Goal: Ask a question: Seek information or help from site administrators or community

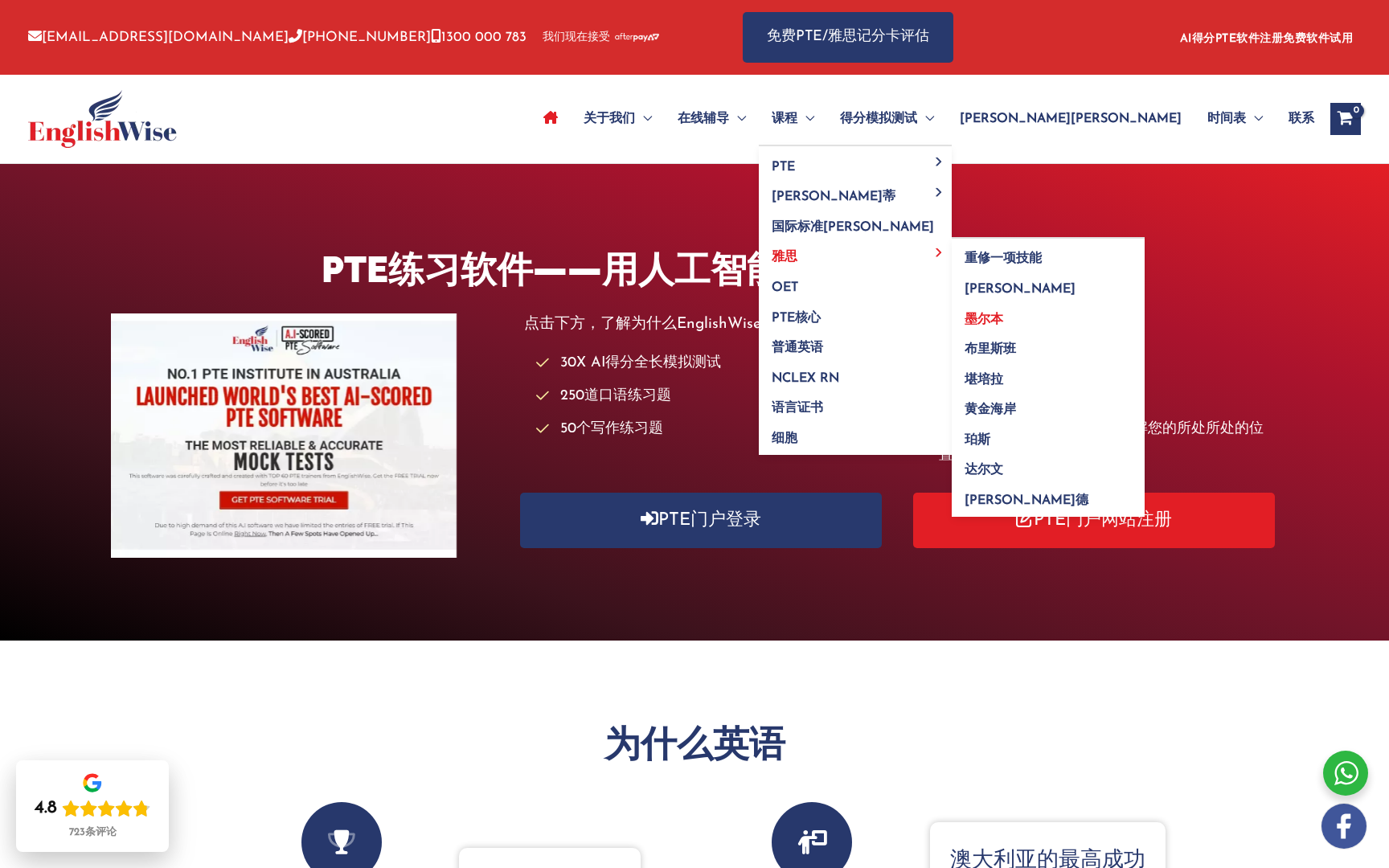
click at [1004, 322] on span "墨尔本" at bounding box center [984, 319] width 38 height 12
click at [1145, 308] on link "墨尔本" at bounding box center [1048, 314] width 193 height 31
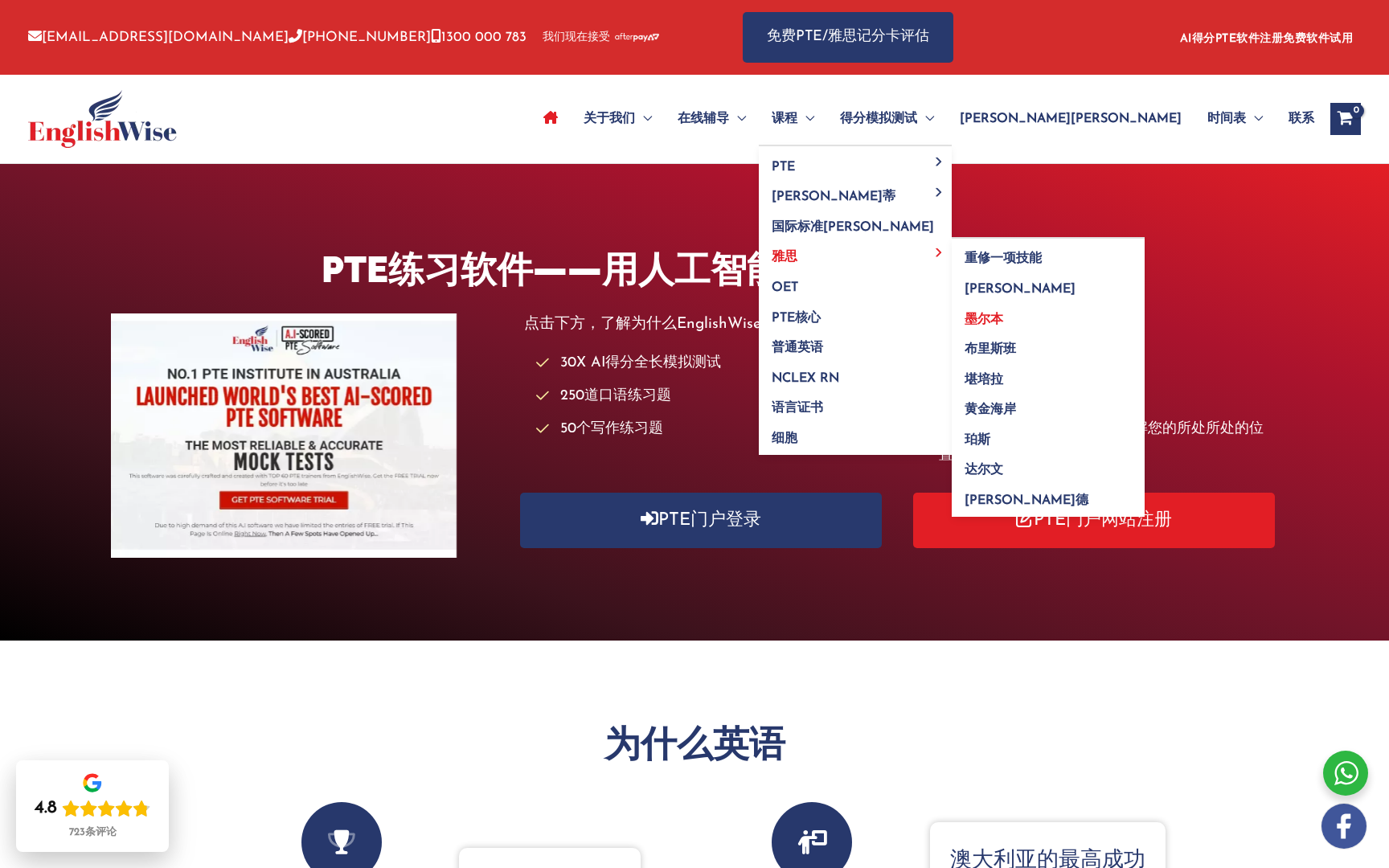
click at [1145, 308] on link "墨尔本" at bounding box center [1048, 314] width 193 height 31
click at [952, 246] on link "雅思" at bounding box center [855, 252] width 193 height 31
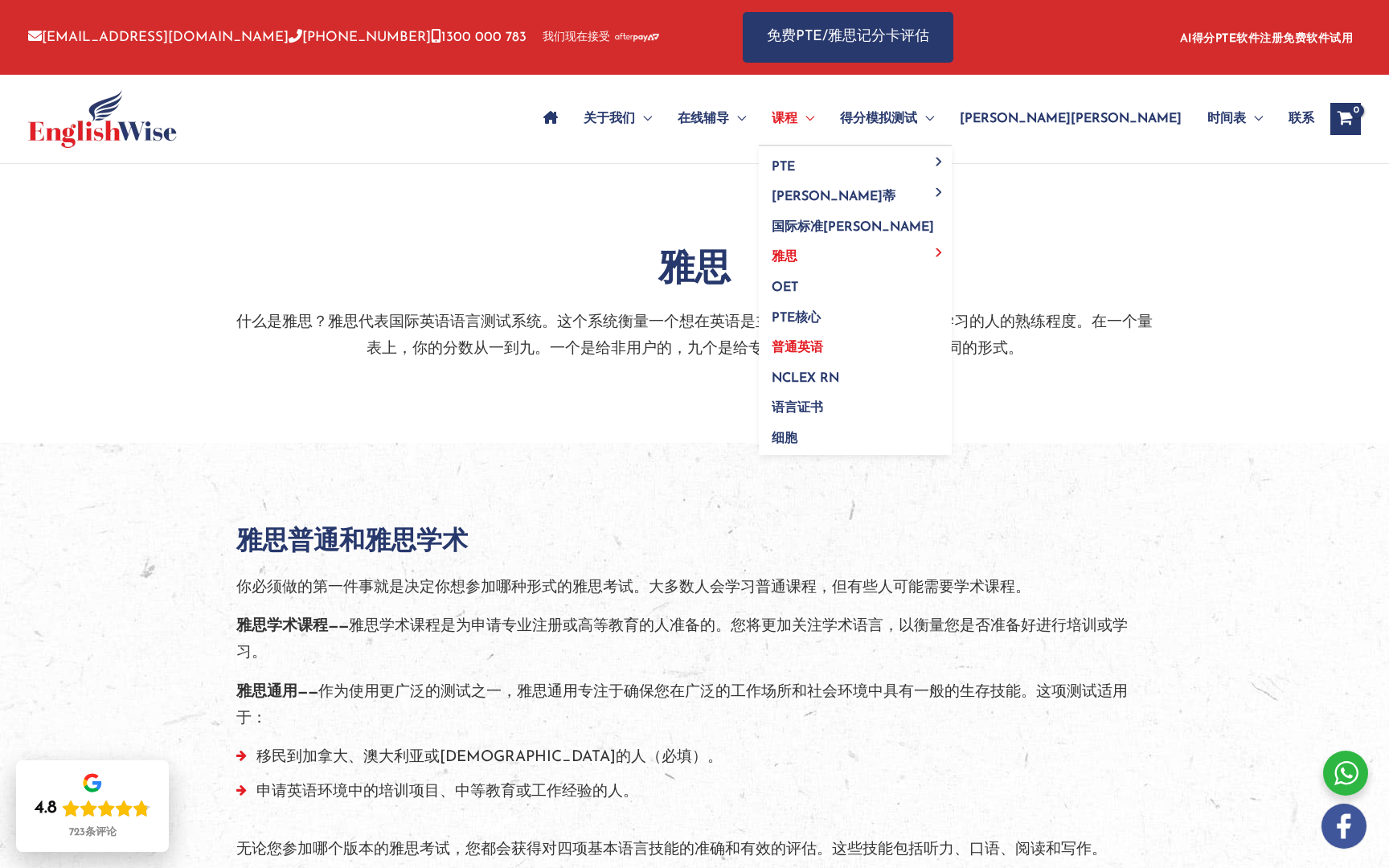
click at [823, 350] on span "普通英语" at bounding box center [798, 347] width 52 height 12
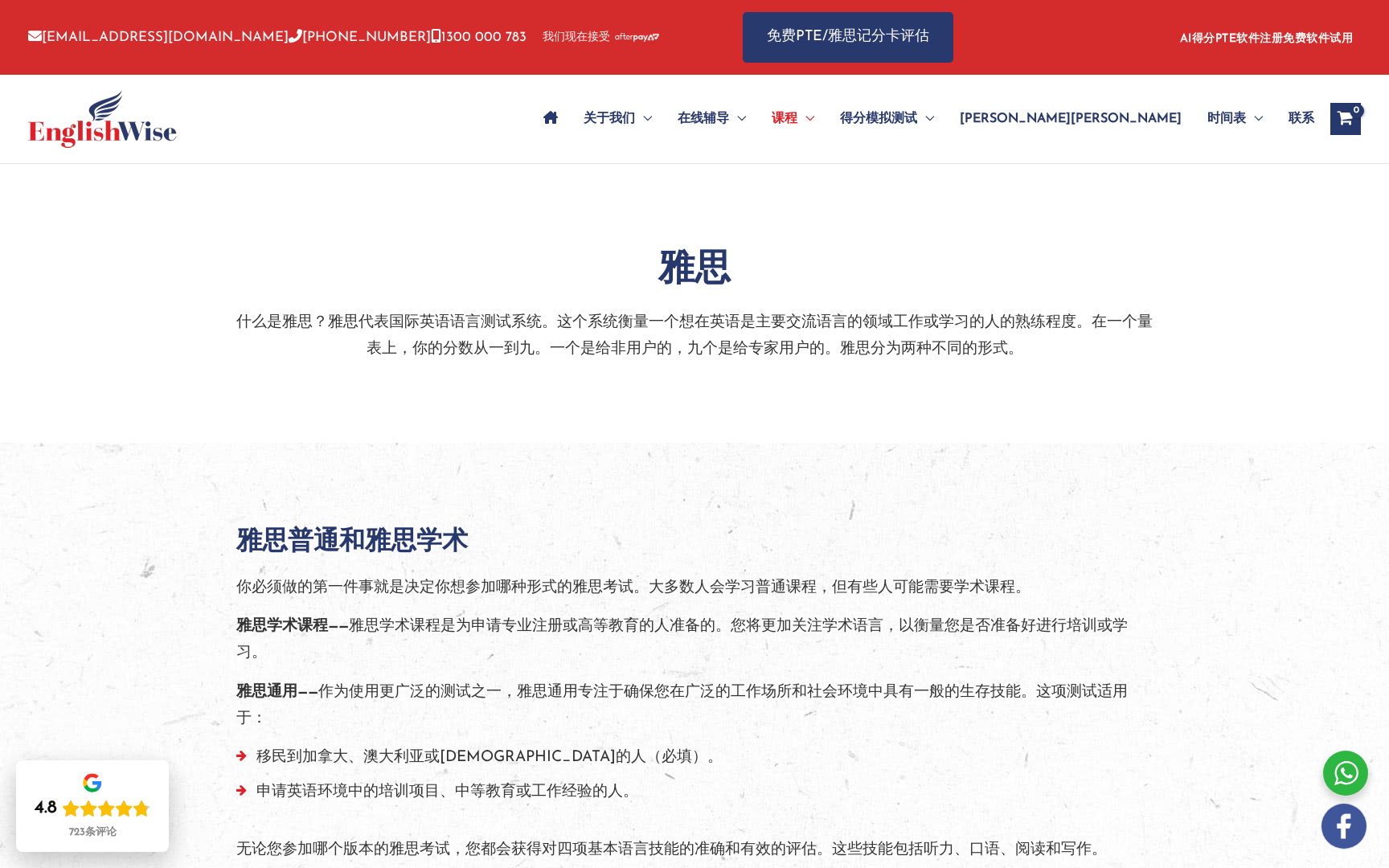
click at [793, 598] on p "你必须做的第一件事就是决定你想参加哪种形式的雅思考试。大多数人会学习普通课程，但有些人可能需要学术课程。" at bounding box center [695, 588] width 916 height 27
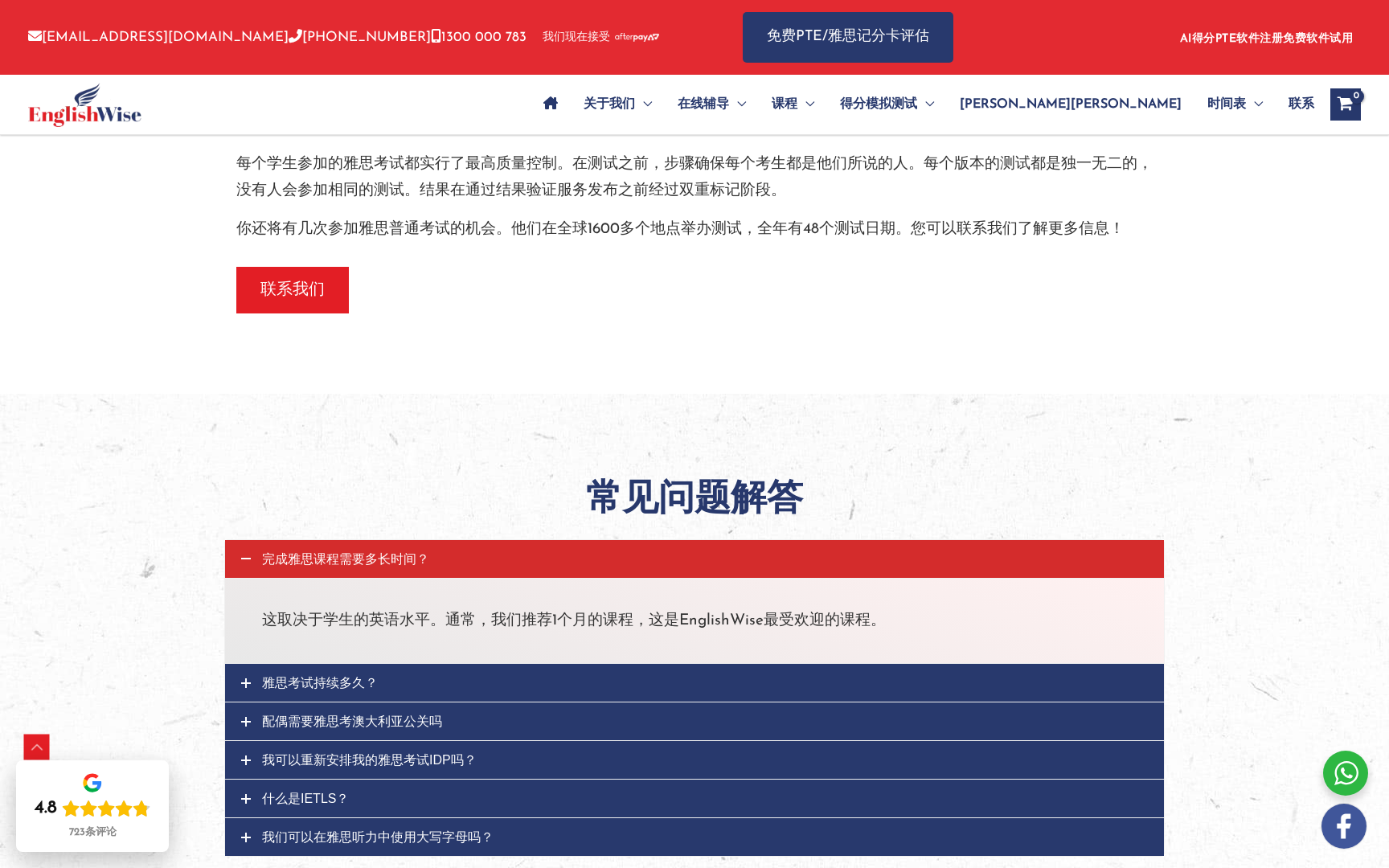
scroll to position [1519, 0]
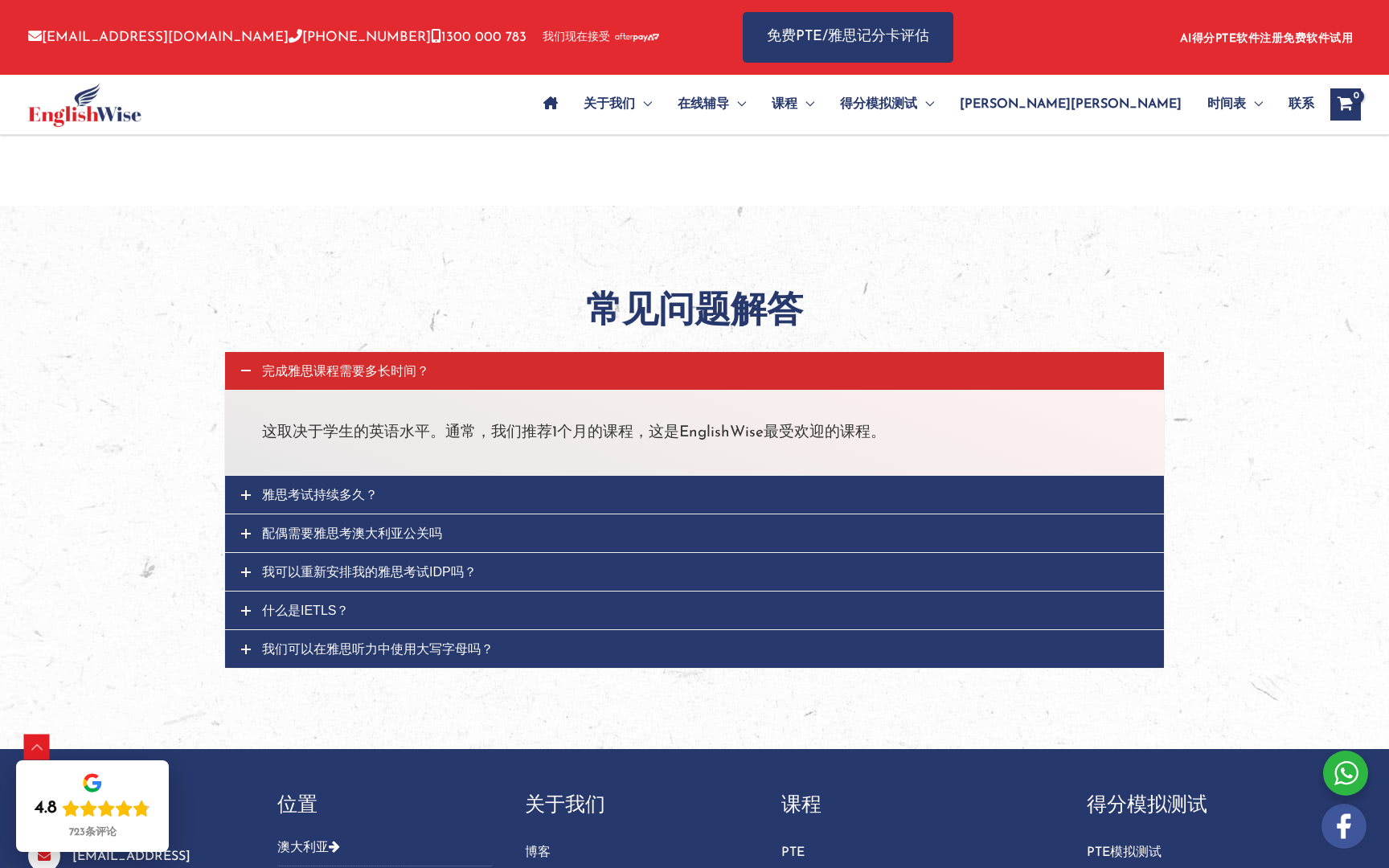
click at [421, 480] on link "雅思考试持续多久？" at bounding box center [695, 493] width 939 height 37
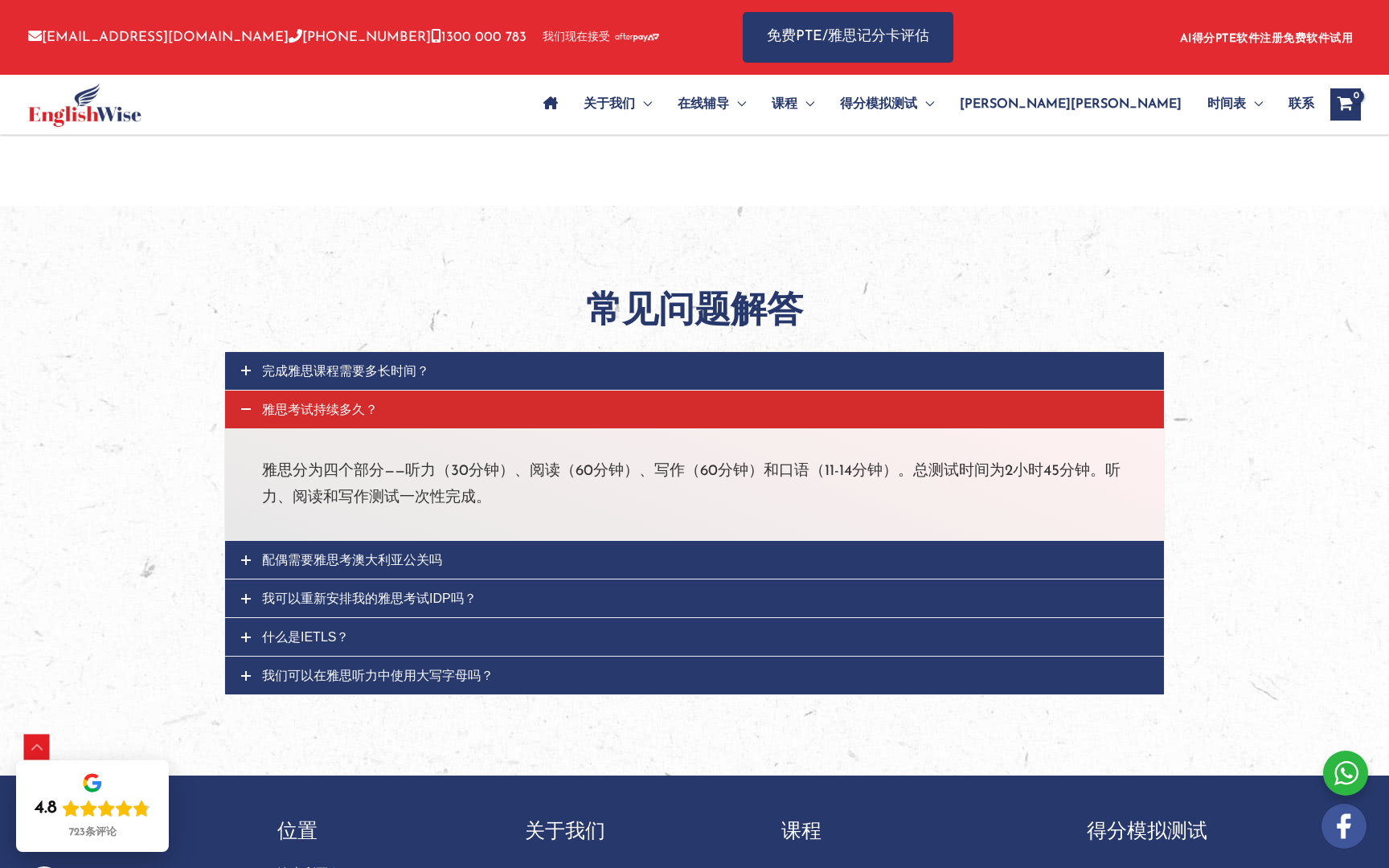
click at [428, 557] on link "配偶需要雅思考澳大利亚公关吗" at bounding box center [695, 559] width 939 height 37
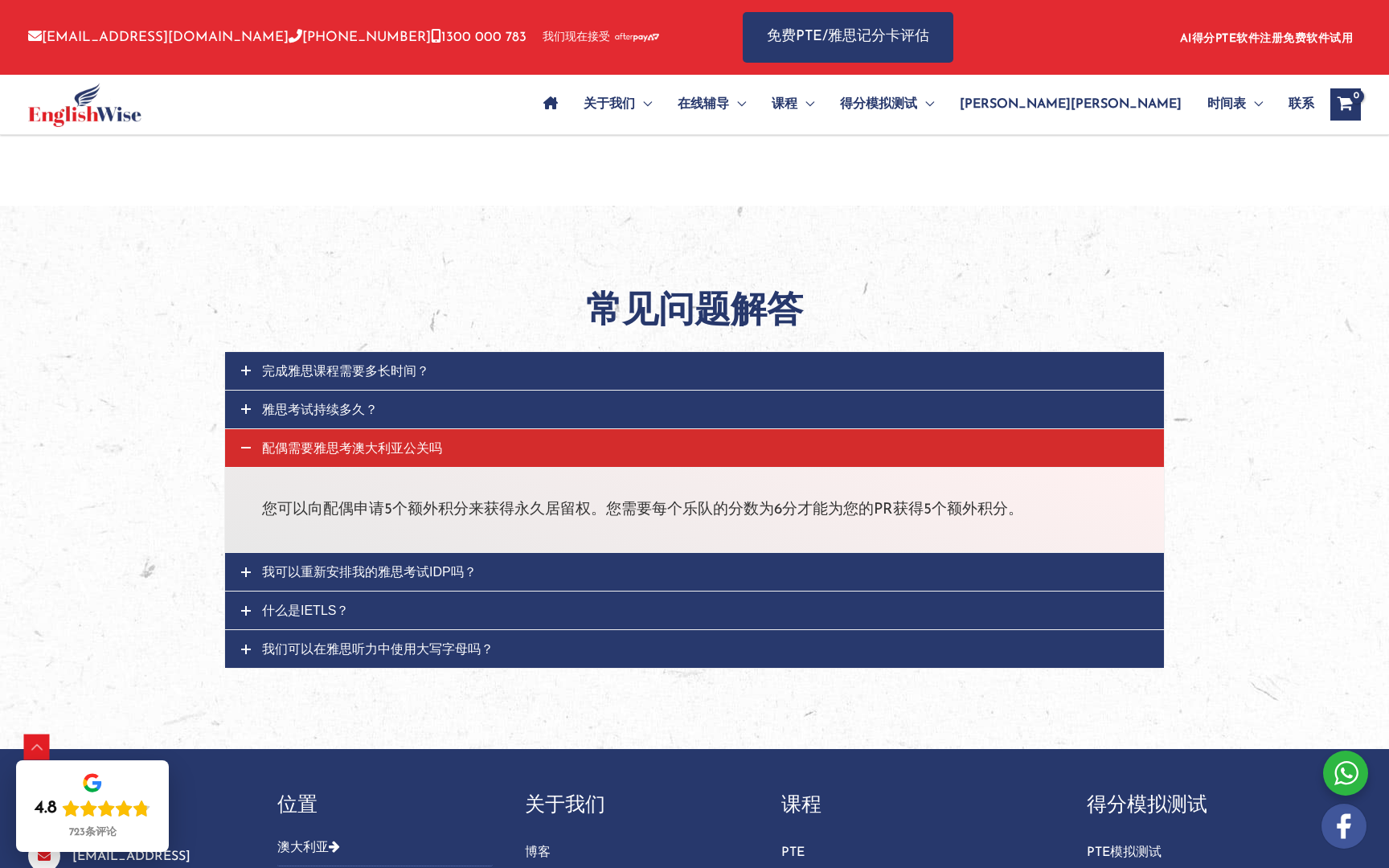
click at [445, 575] on link "我可以重新安排我的雅思考试IDP吗？" at bounding box center [695, 571] width 939 height 37
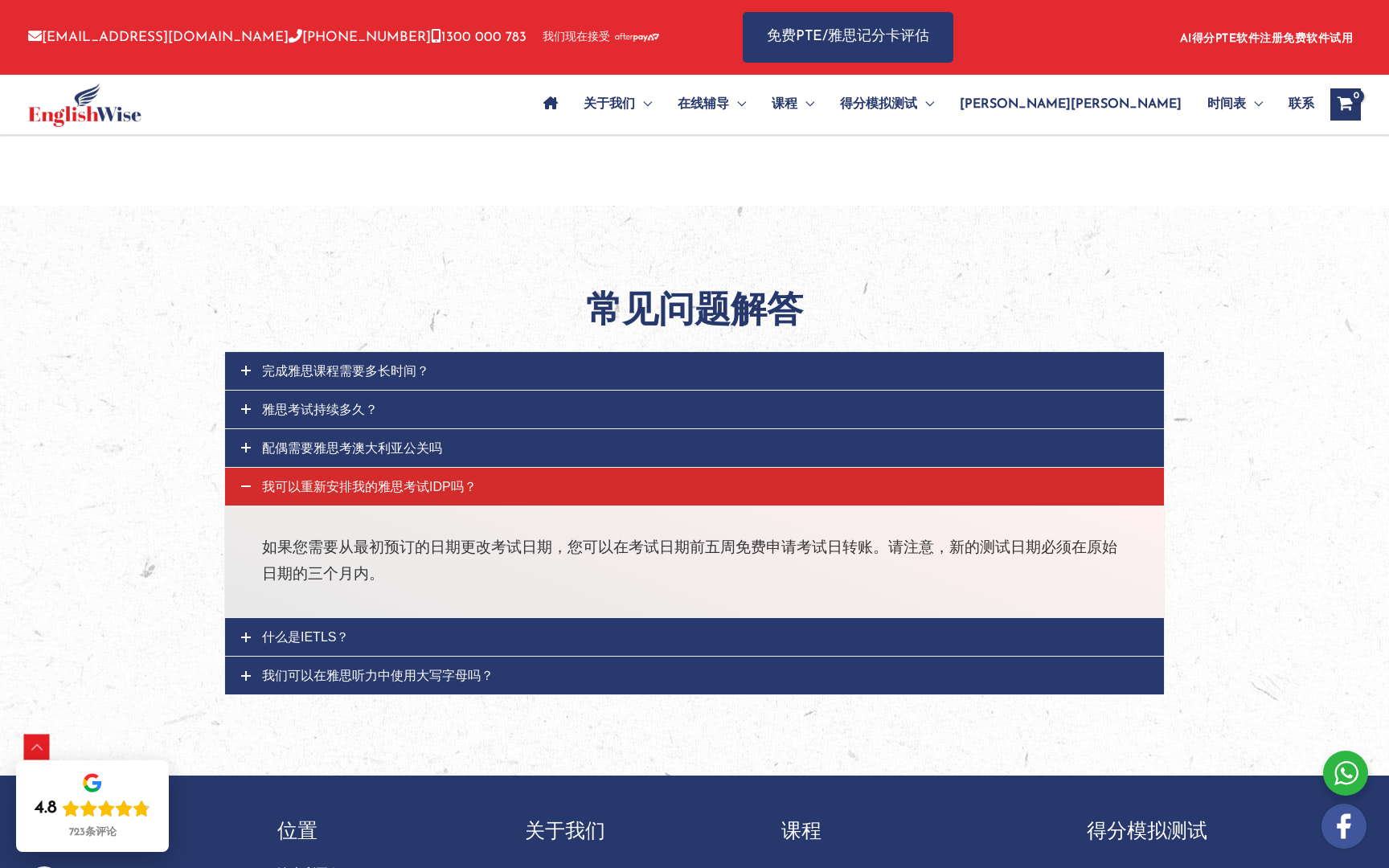
click at [500, 365] on link "完成雅思课程需要多长时间？" at bounding box center [695, 370] width 939 height 37
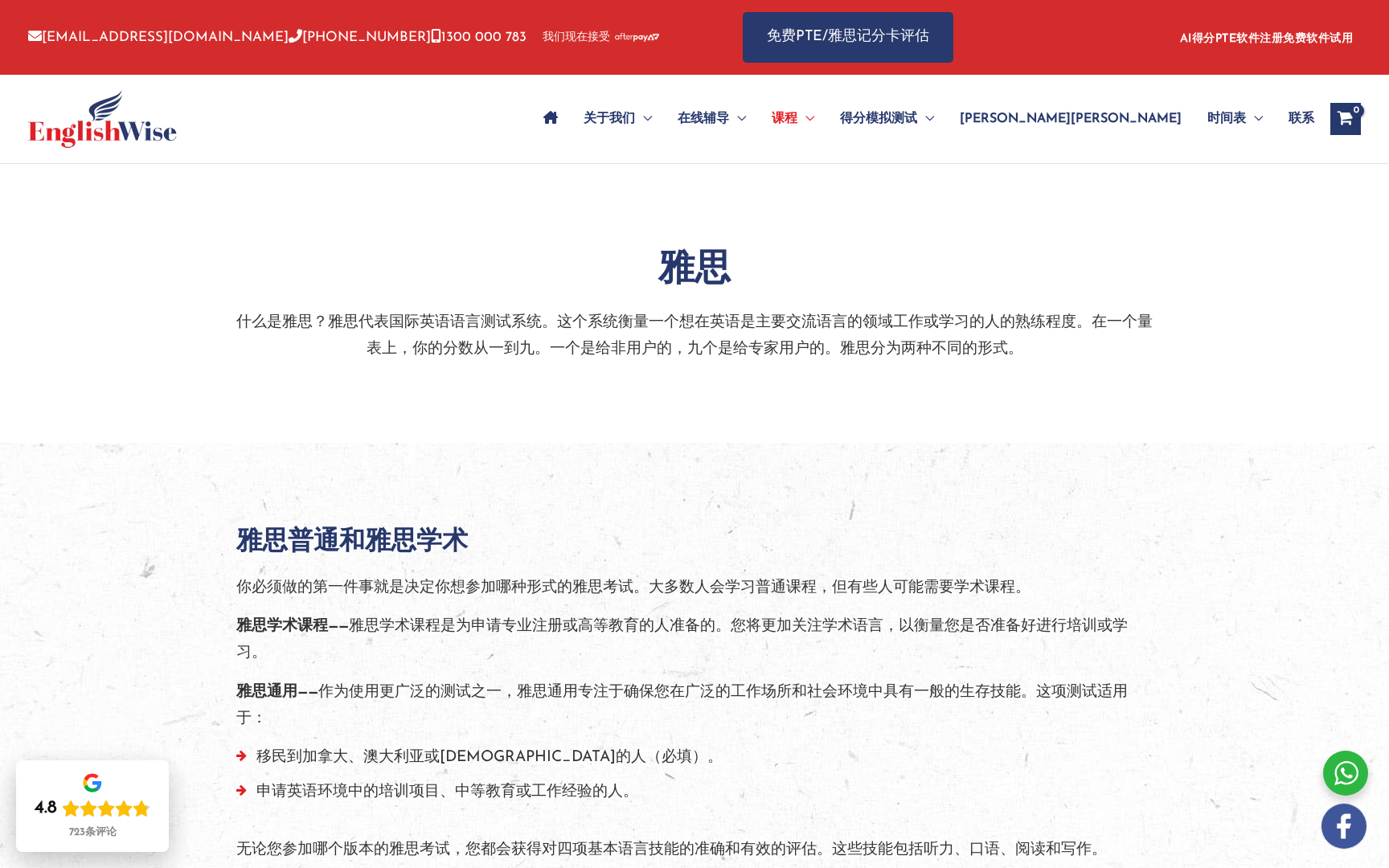
click at [218, 66] on div "信息@englishwise.com.au 02-8628-7293 1300 000 783 我们现在接受" at bounding box center [373, 37] width 690 height 75
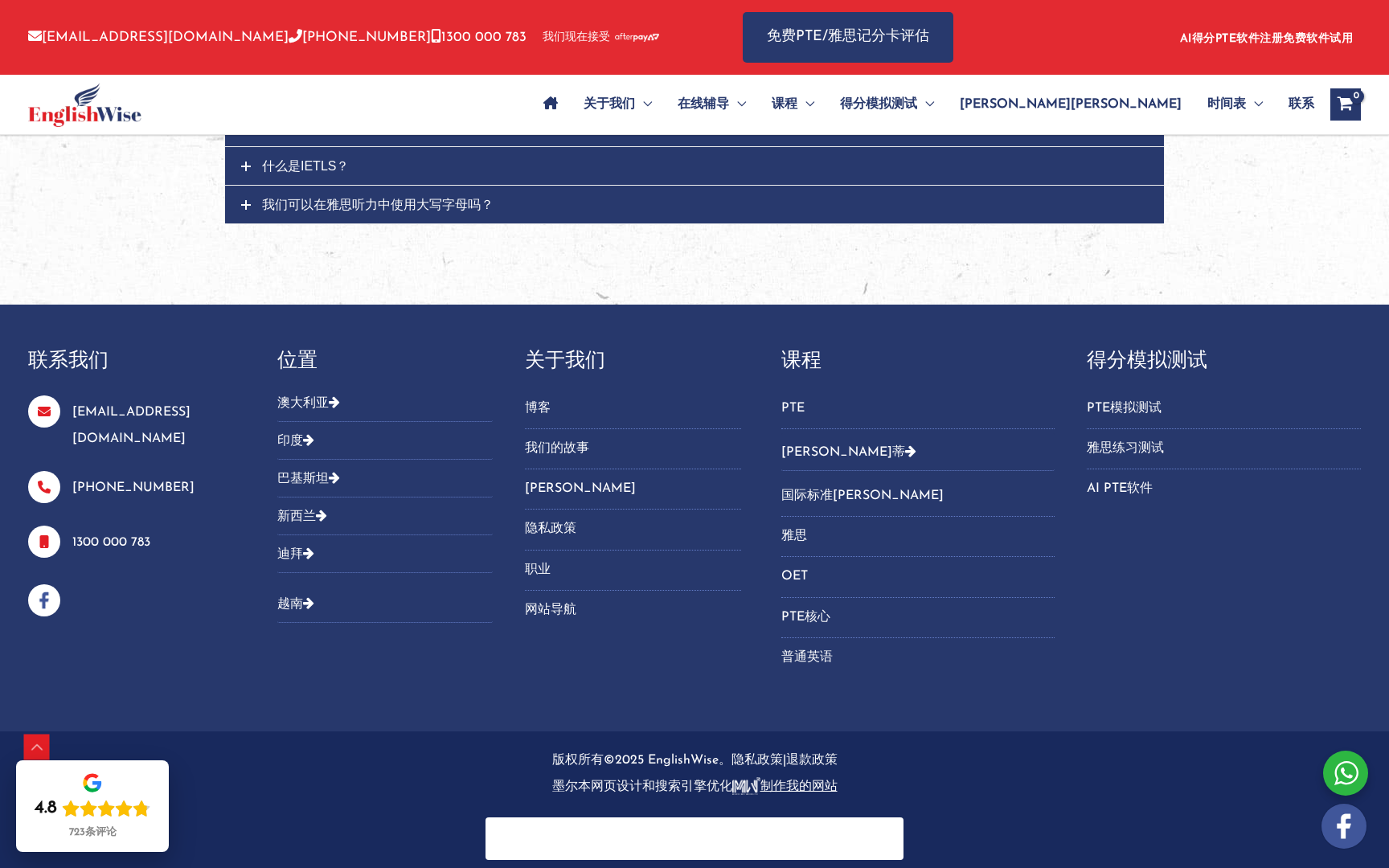
scroll to position [1962, 0]
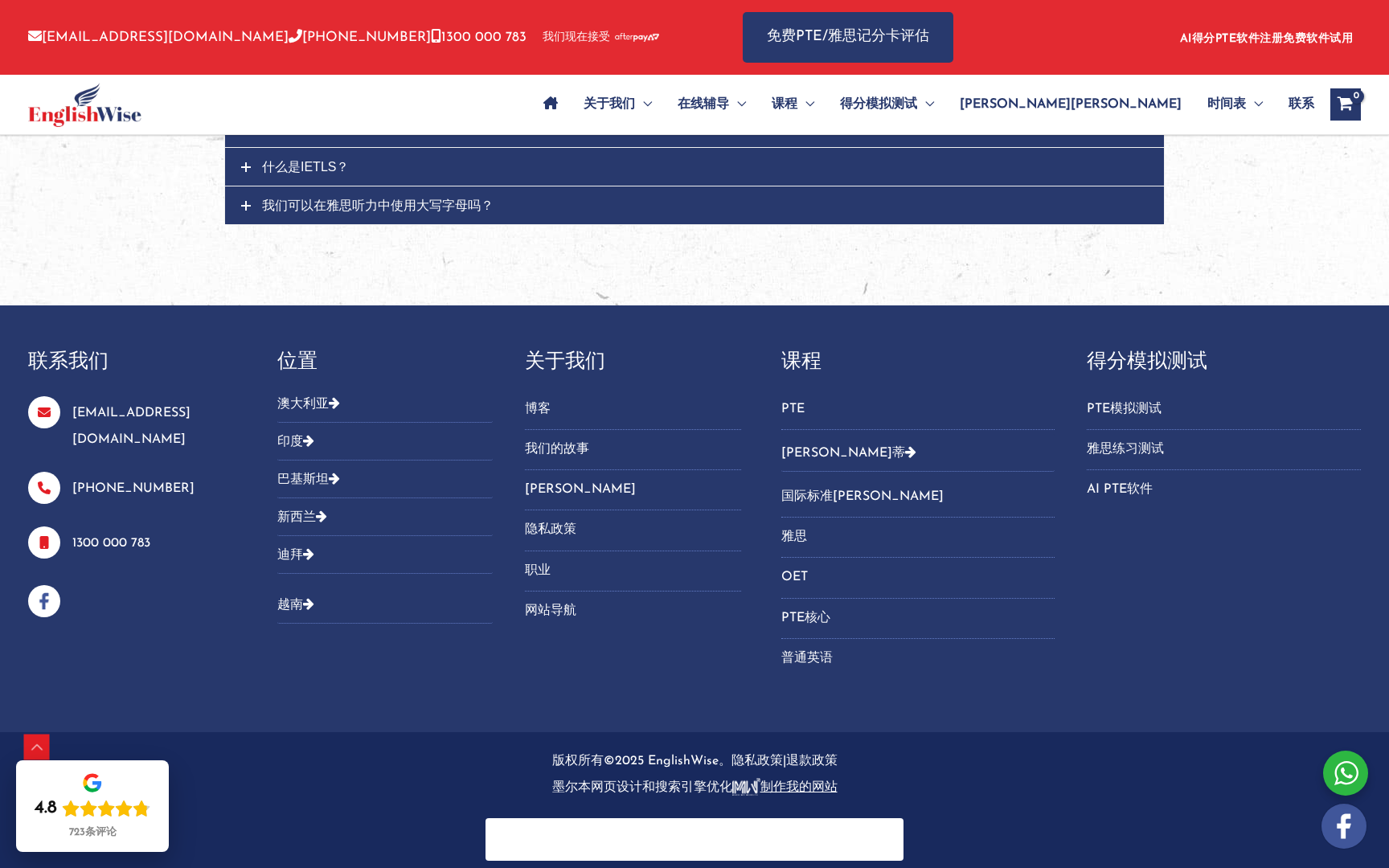
click at [322, 398] on button "澳大利亚" at bounding box center [385, 409] width 217 height 27
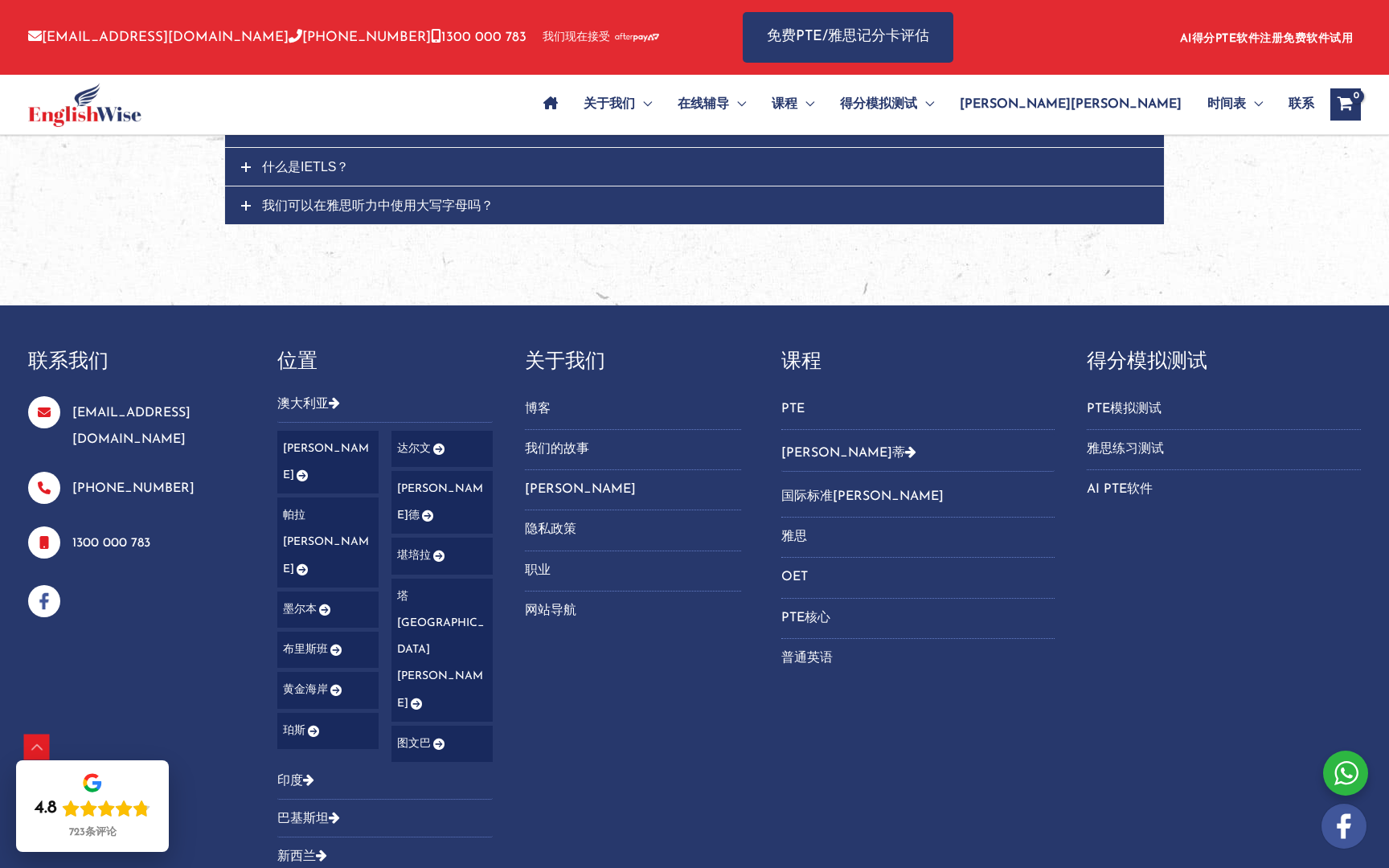
click at [324, 605] on icon "页脚小部件2" at bounding box center [323, 610] width 13 height 11
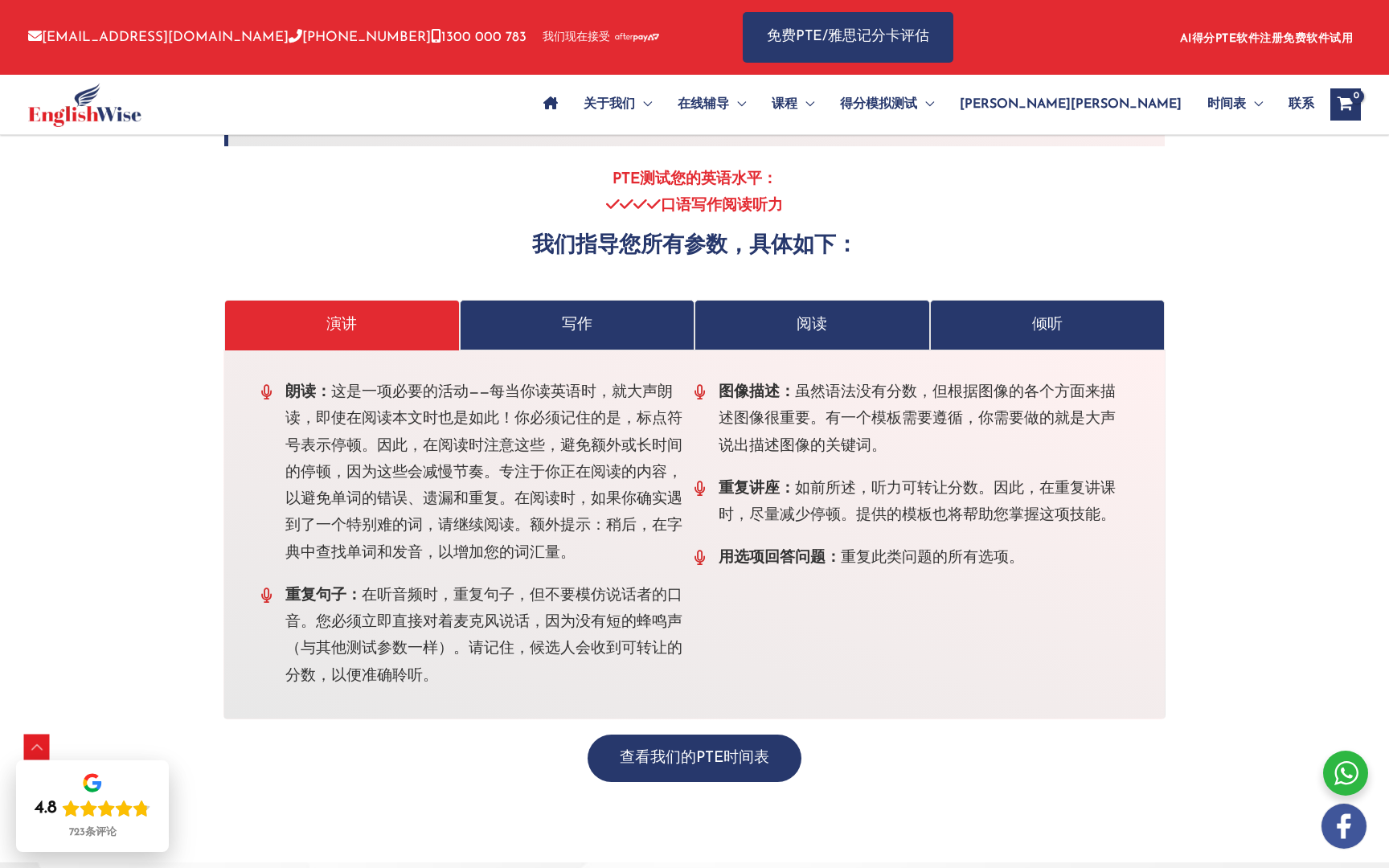
scroll to position [4454, 0]
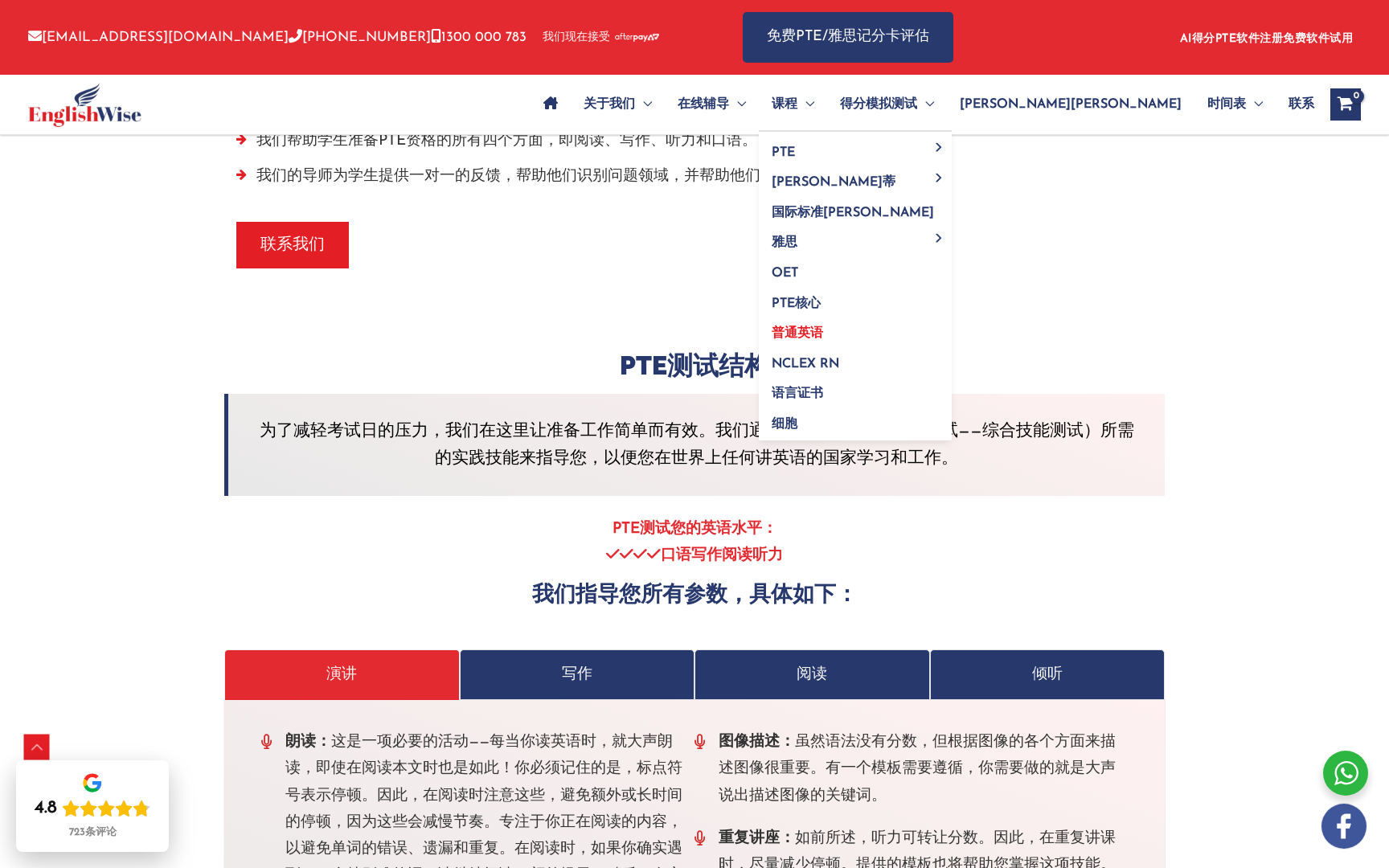
click at [952, 324] on link "普通英语" at bounding box center [855, 329] width 193 height 31
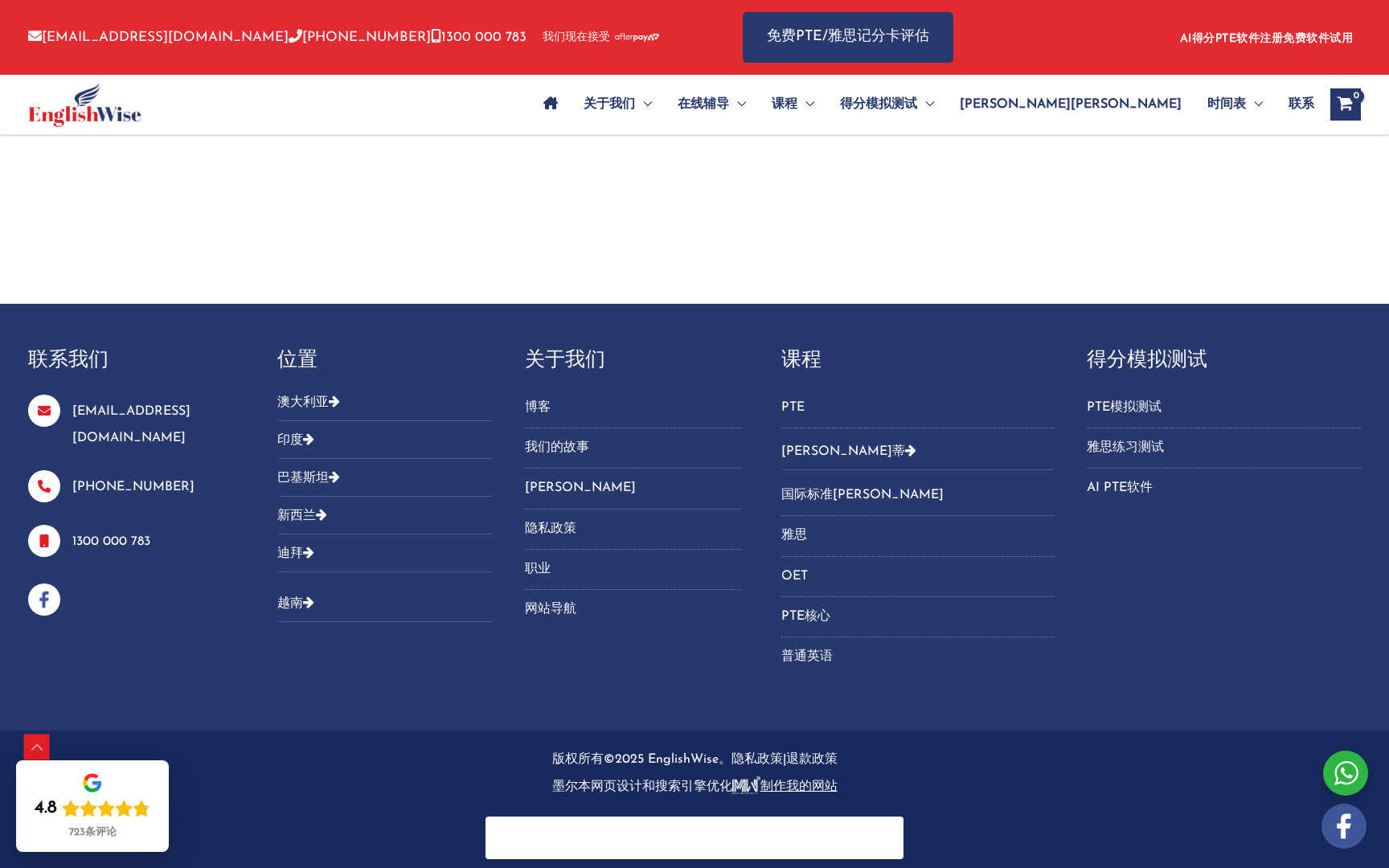
scroll to position [3329, 0]
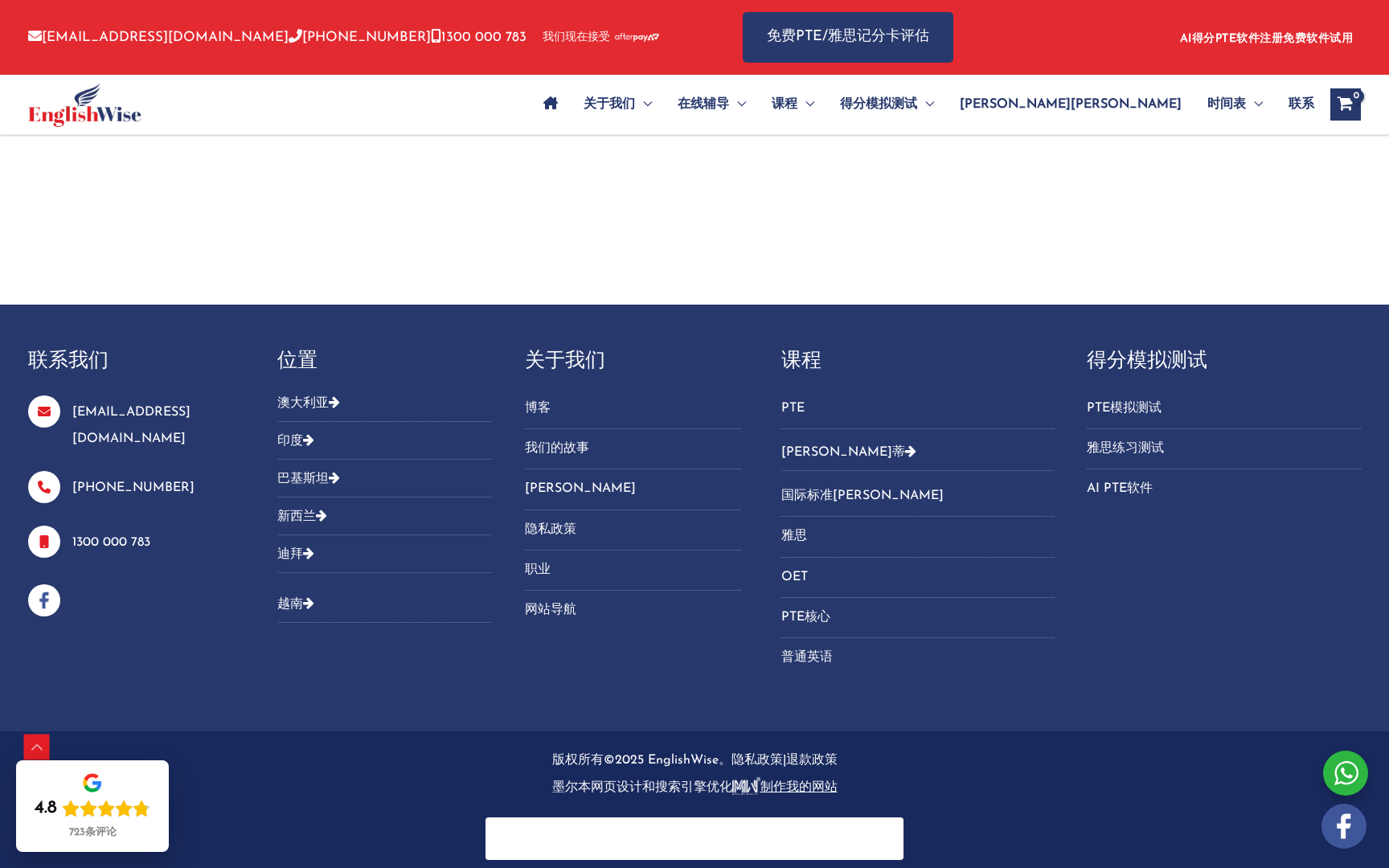
click at [796, 528] on link "雅思" at bounding box center [918, 537] width 274 height 27
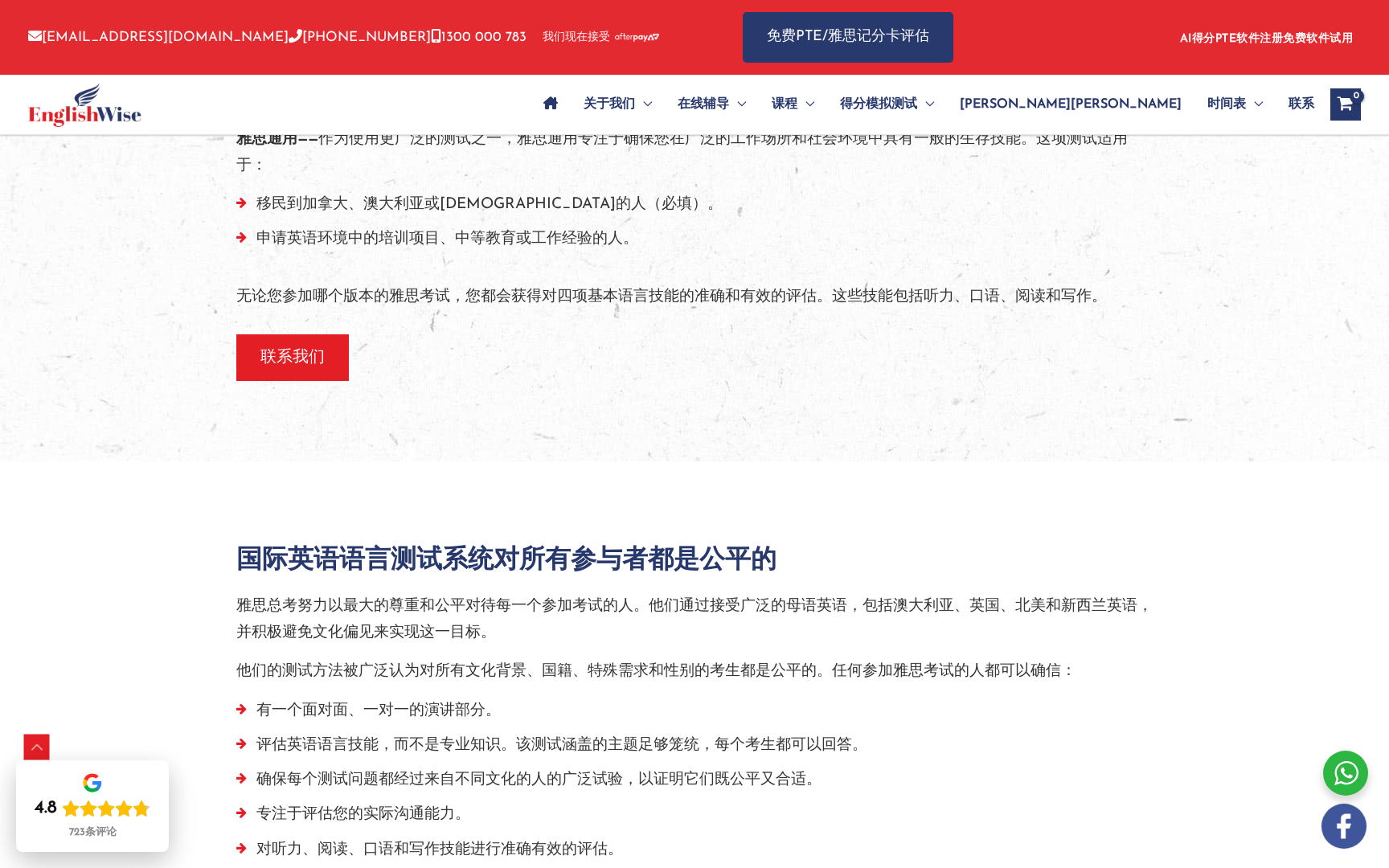
scroll to position [590, 0]
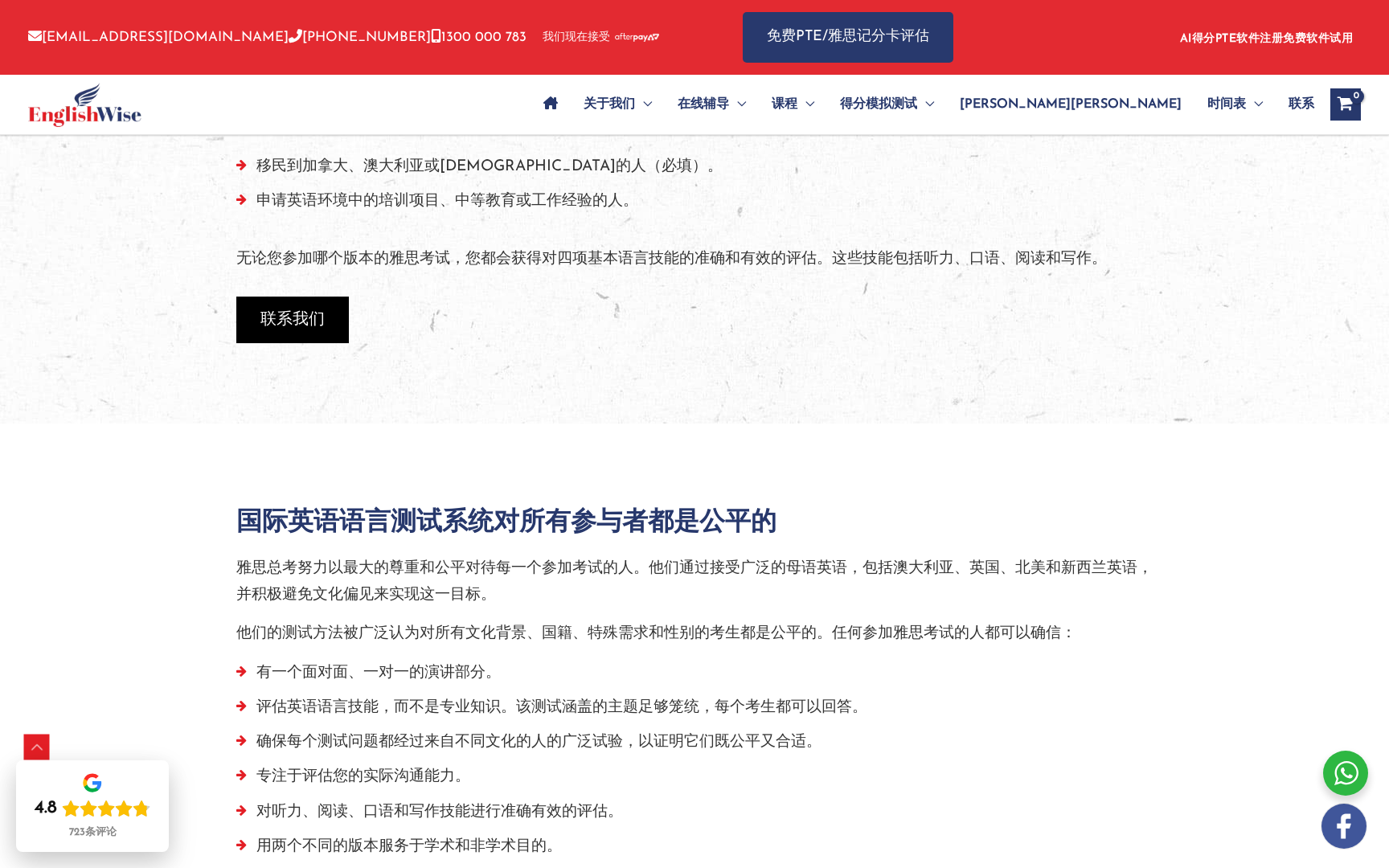
click at [320, 310] on span "联系我们" at bounding box center [292, 319] width 64 height 22
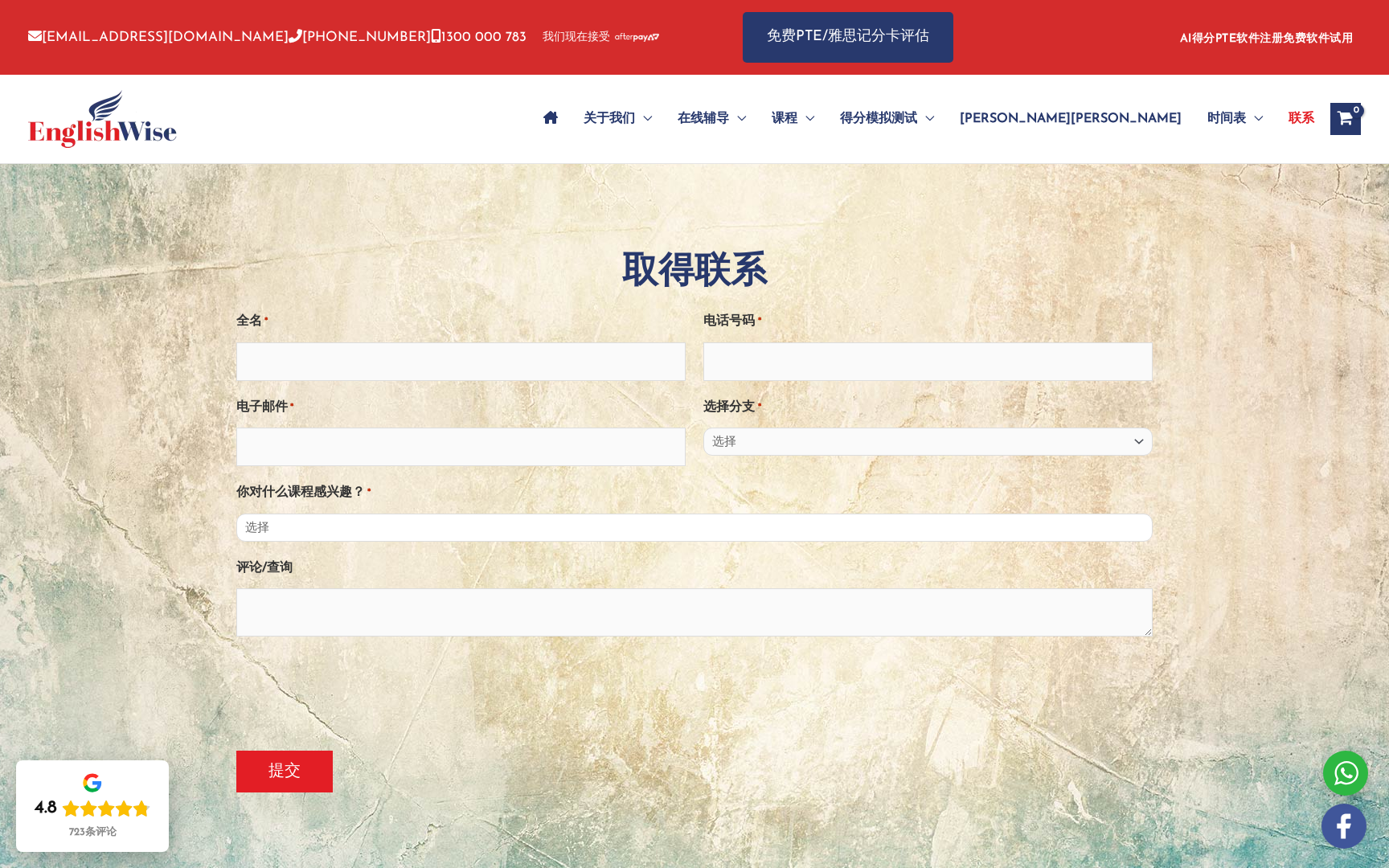
select select "IELTS"
click at [419, 611] on textarea "评论/查询" at bounding box center [695, 612] width 916 height 48
click at [1316, 117] on div "关于我们 Menu Toggle 我们的故事 纪念品 在线辅导 Menu Toggle 在线PTE课程 在线NAATI课程 在线OET课程 物理治疗的PTE …" at bounding box center [927, 119] width 792 height 57
click at [1300, 115] on span "联系" at bounding box center [1301, 119] width 26 height 57
click at [1348, 117] on icon "查看购物车，空" at bounding box center [1345, 121] width 18 height 17
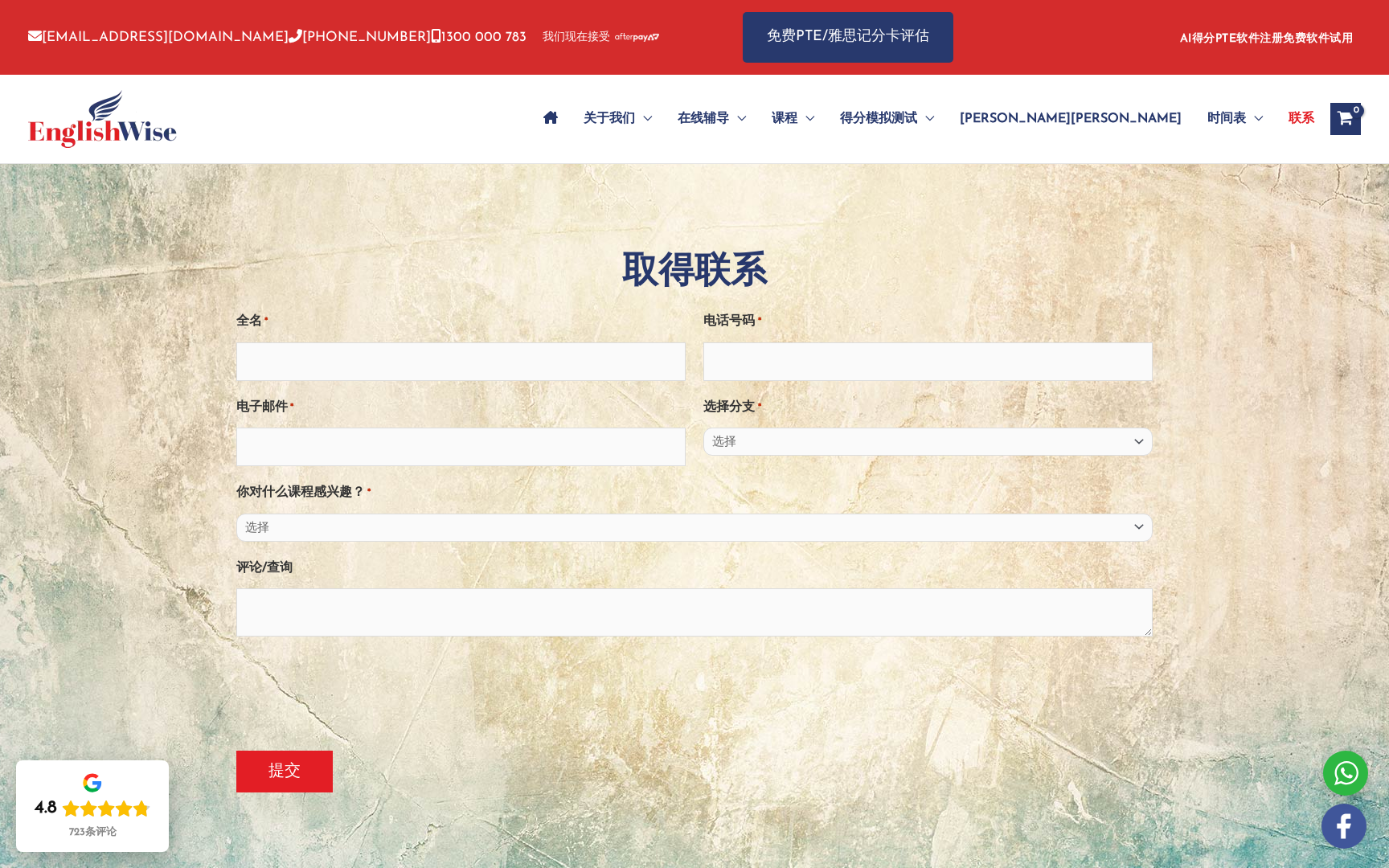
click at [1338, 125] on icon "查看购物车，空" at bounding box center [1345, 121] width 18 height 17
